Goal: Navigation & Orientation: Find specific page/section

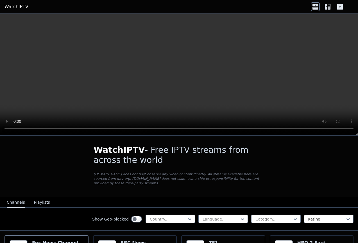
click at [325, 6] on icon at bounding box center [326, 7] width 3 height 6
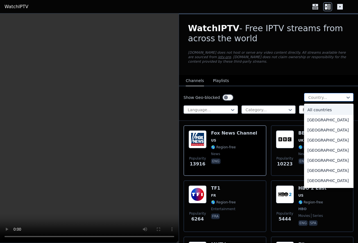
click at [325, 99] on div at bounding box center [327, 98] width 38 height 6
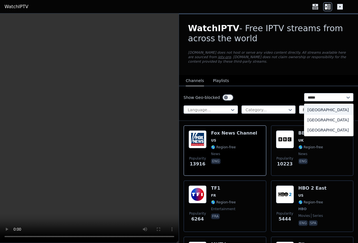
type input "******"
click at [315, 129] on div "[GEOGRAPHIC_DATA]" at bounding box center [329, 130] width 50 height 10
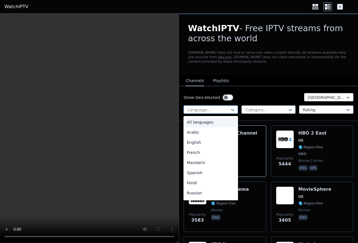
click at [225, 112] on div at bounding box center [208, 110] width 43 height 6
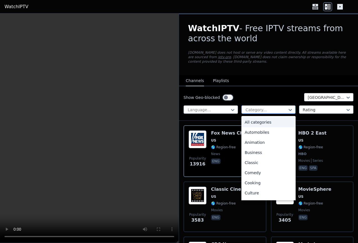
click at [262, 112] on div at bounding box center [266, 110] width 43 height 6
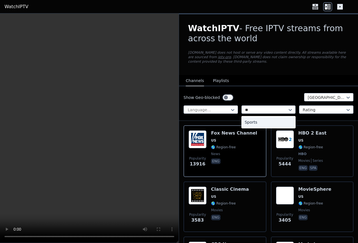
type input "***"
click at [266, 121] on div "Sports" at bounding box center [269, 122] width 55 height 10
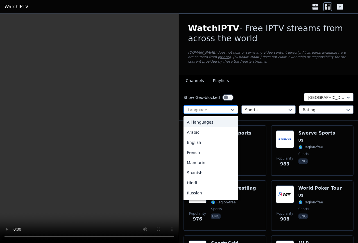
click at [222, 107] on div "Language..." at bounding box center [211, 109] width 55 height 8
click at [212, 142] on div "English" at bounding box center [211, 143] width 55 height 10
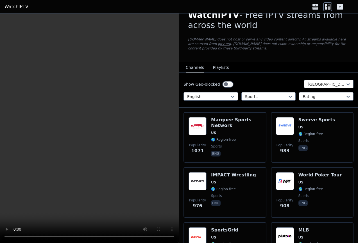
scroll to position [14, 0]
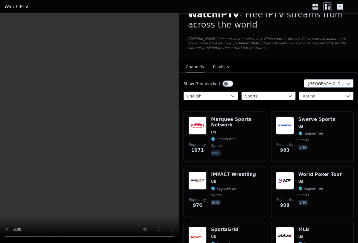
click at [218, 67] on button "Playlists" at bounding box center [221, 67] width 16 height 11
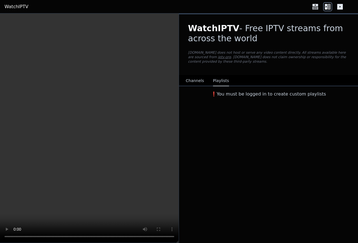
scroll to position [0, 0]
click at [194, 79] on button "Channels" at bounding box center [195, 81] width 18 height 11
